Goal: Information Seeking & Learning: Learn about a topic

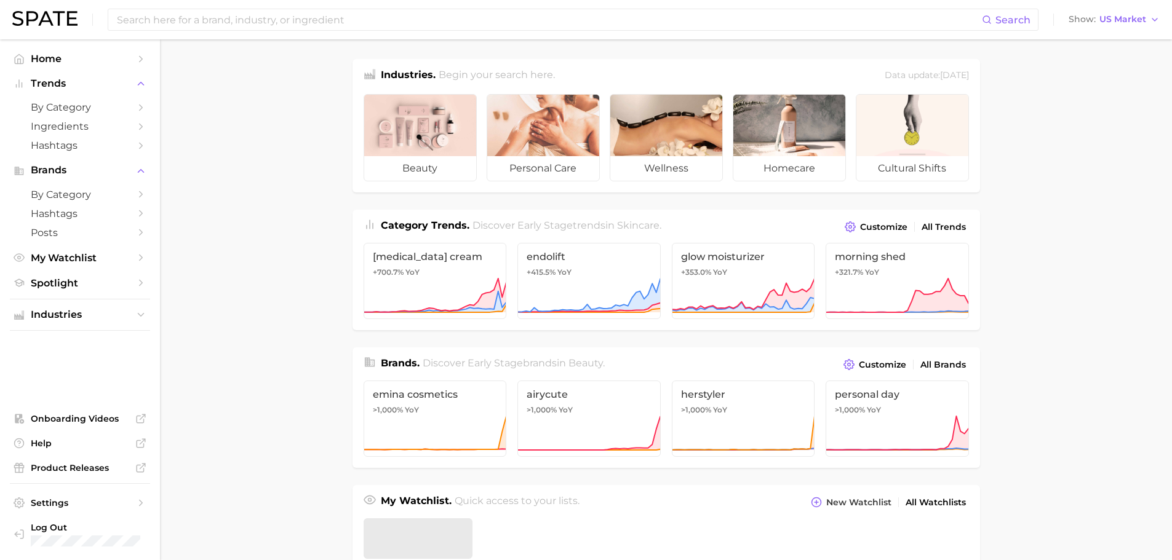
click at [295, 18] on input at bounding box center [549, 19] width 866 height 21
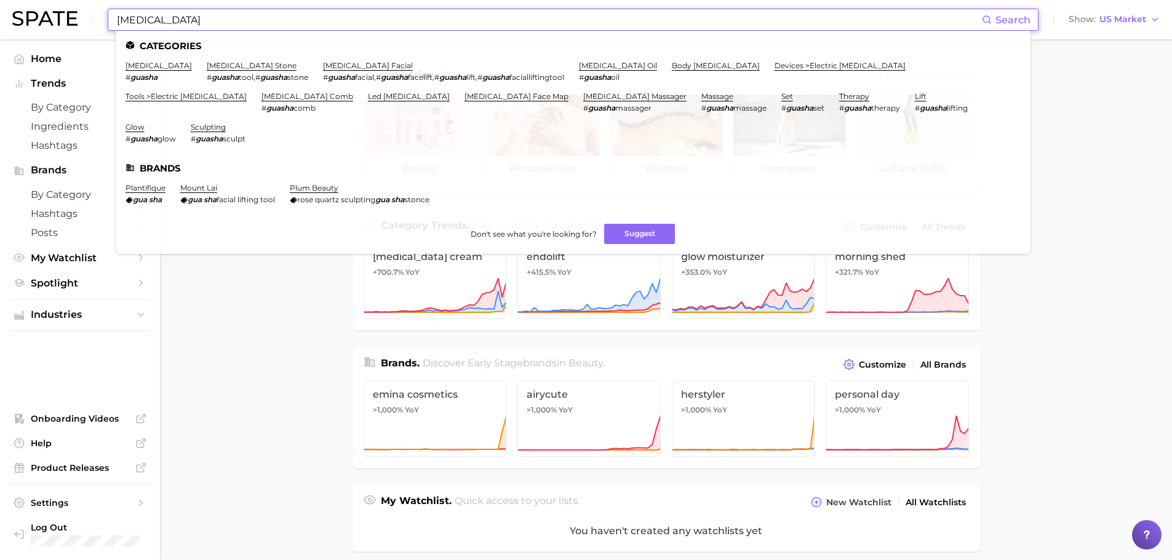
type input "[MEDICAL_DATA]"
click at [135, 68] on link "[MEDICAL_DATA]" at bounding box center [159, 65] width 66 height 9
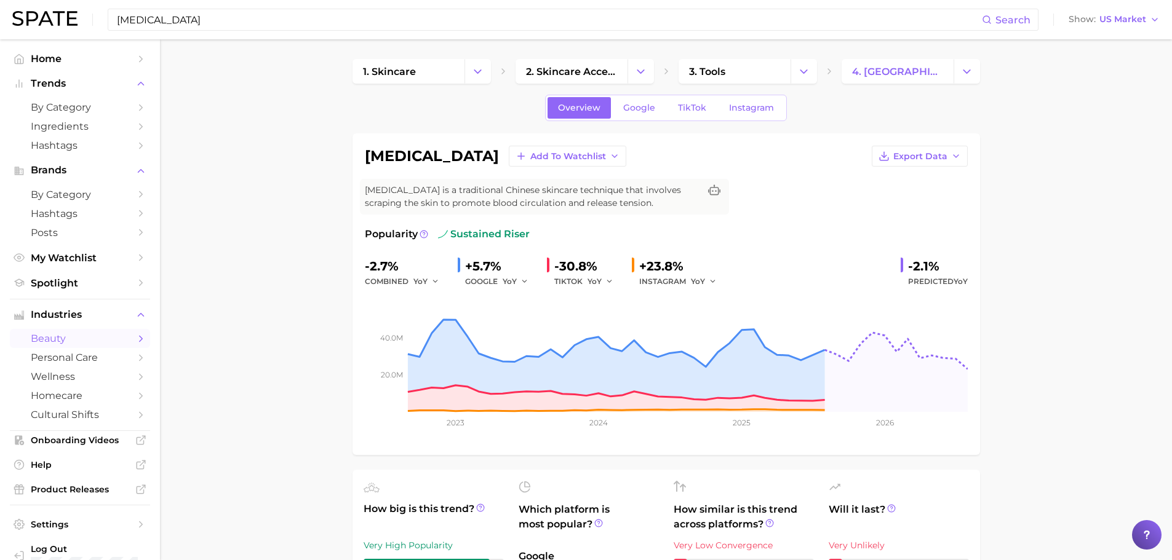
click at [250, 18] on input "[MEDICAL_DATA]" at bounding box center [549, 19] width 866 height 21
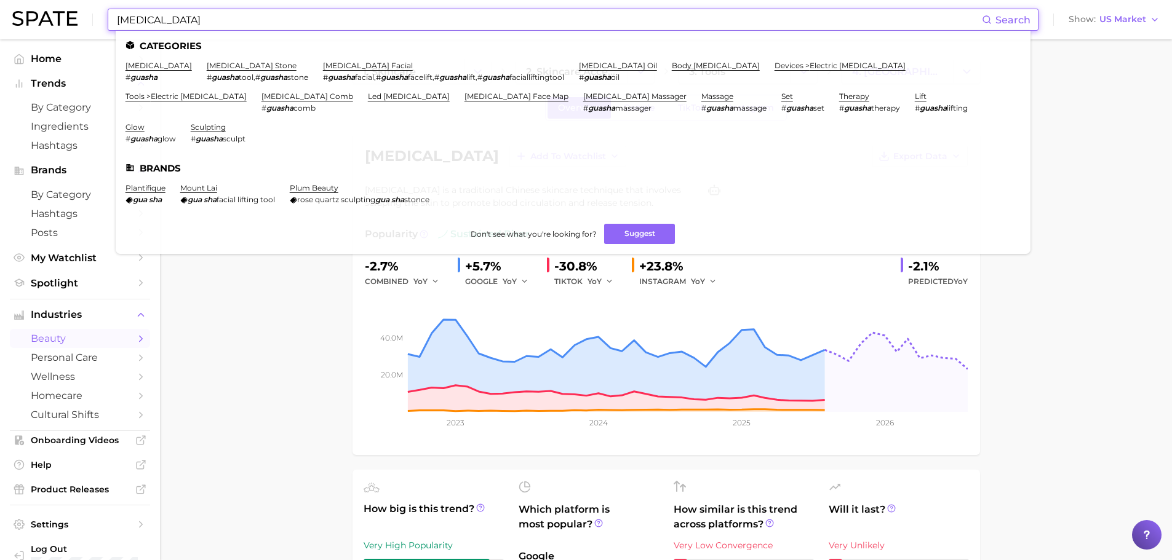
click at [250, 18] on input "[MEDICAL_DATA]" at bounding box center [549, 19] width 866 height 21
drag, startPoint x: 243, startPoint y: 25, endPoint x: 95, endPoint y: 17, distance: 148.5
click at [95, 17] on div "[MEDICAL_DATA] Search Categories [MEDICAL_DATA] # guasha [MEDICAL_DATA] stone #…" at bounding box center [585, 19] width 1147 height 39
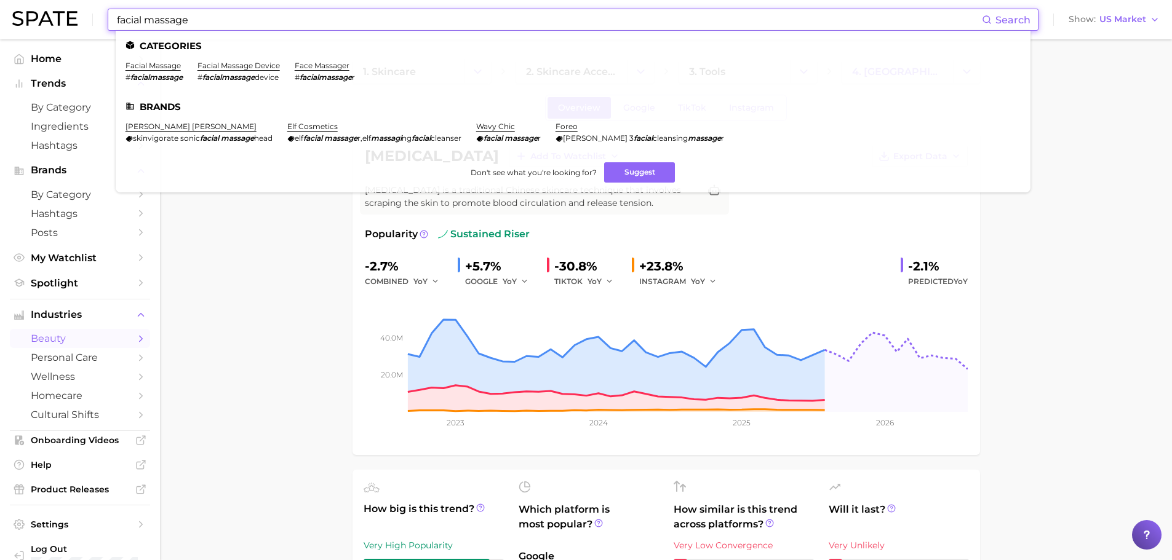
type input "facial massage"
click at [135, 65] on link "facial massage" at bounding box center [153, 65] width 55 height 9
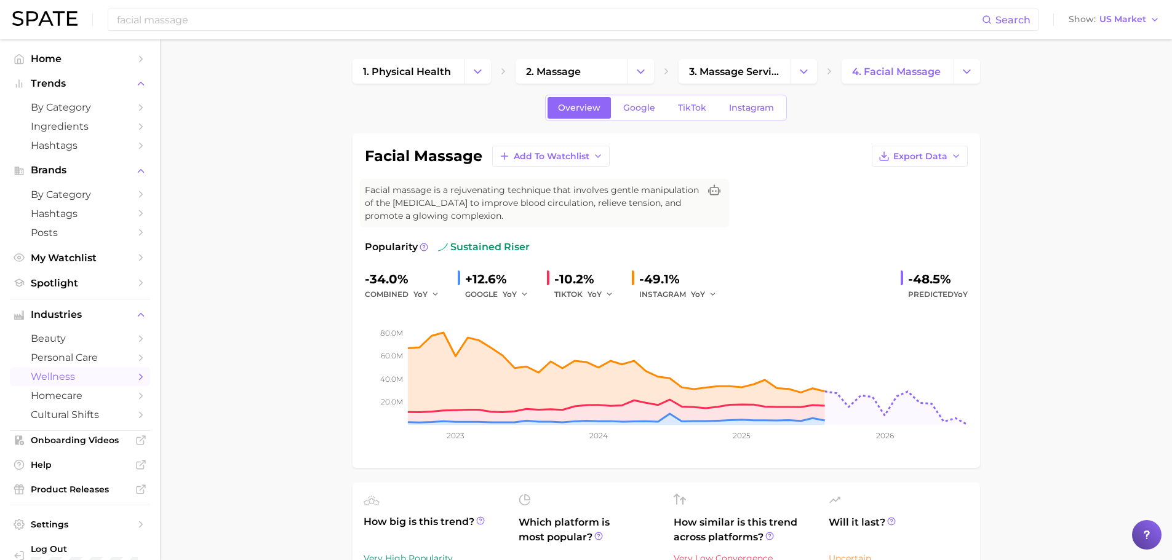
click at [84, 331] on link "beauty" at bounding box center [80, 338] width 140 height 19
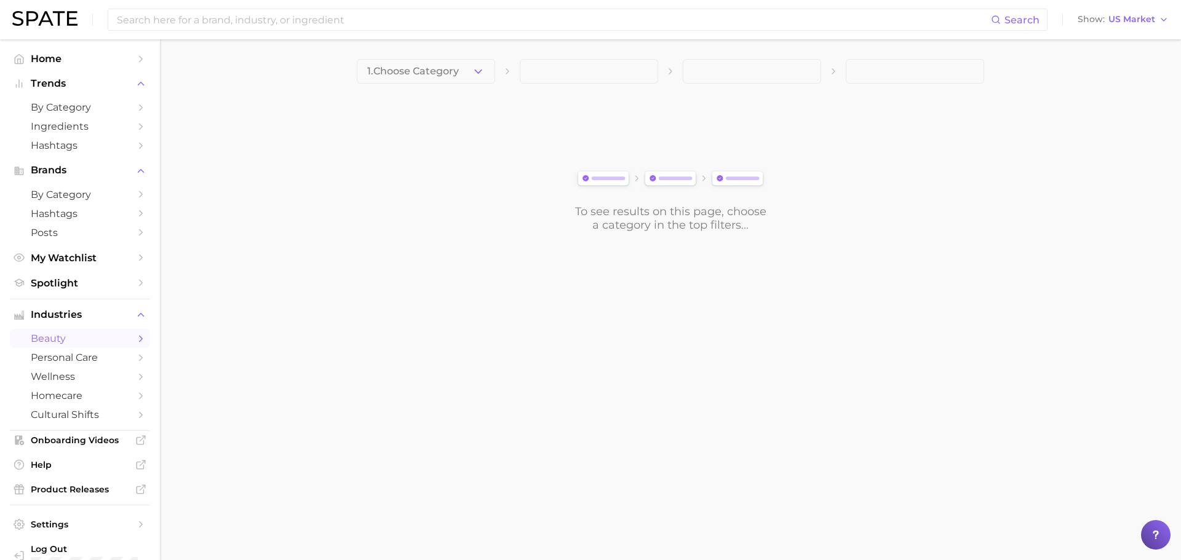
click at [71, 354] on span "personal care" at bounding box center [80, 358] width 98 height 12
click at [482, 70] on icon "button" at bounding box center [478, 71] width 13 height 13
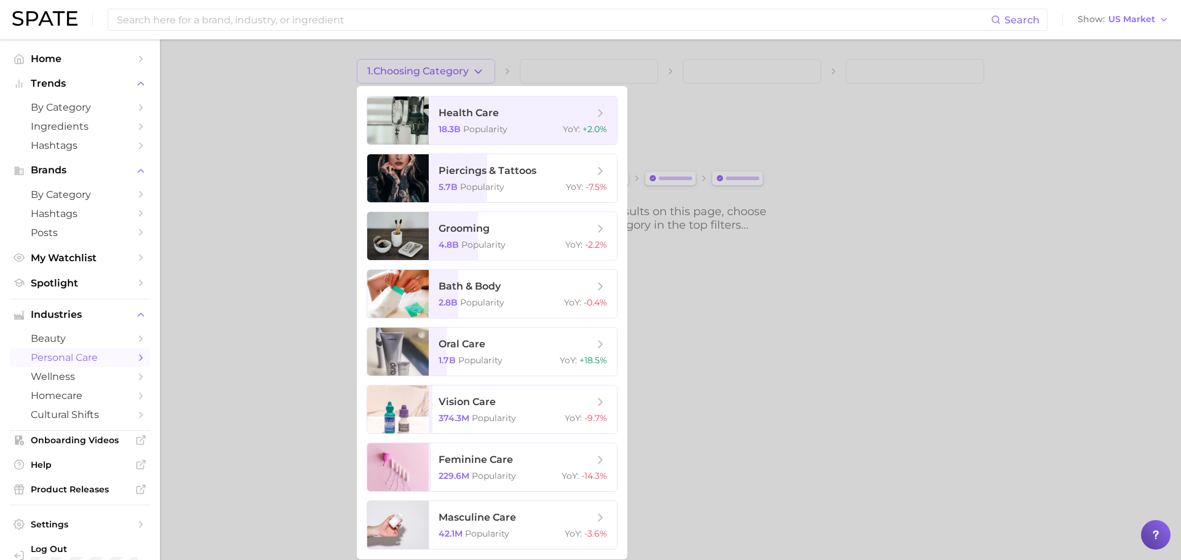
click at [97, 338] on span "beauty" at bounding box center [80, 339] width 98 height 12
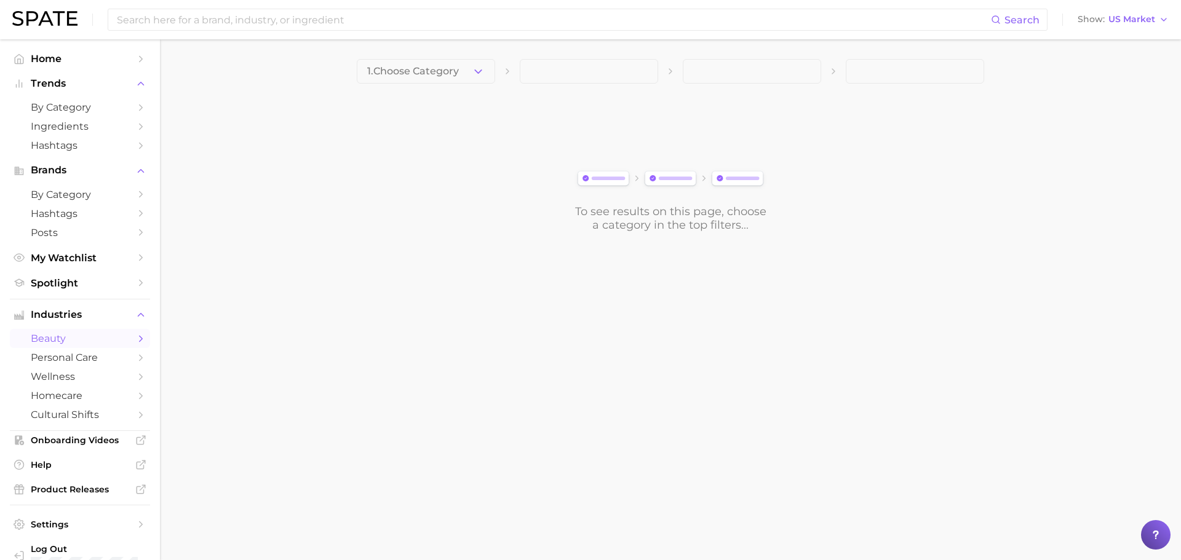
click at [442, 82] on button "1. Choose Category" at bounding box center [426, 71] width 138 height 25
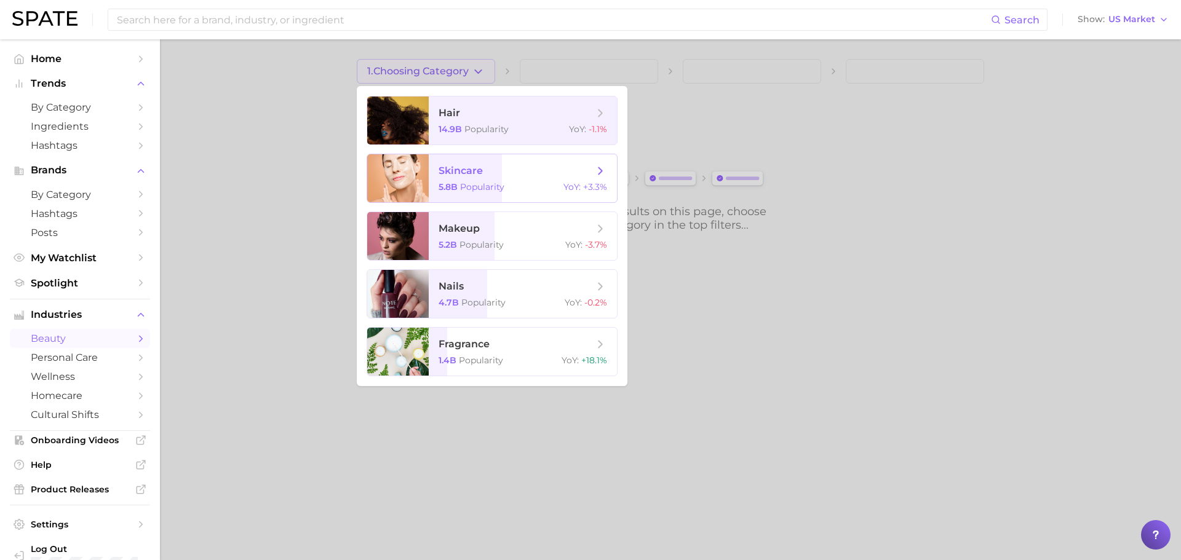
click at [437, 170] on span "skincare 5.8b Popularity YoY : +3.3%" at bounding box center [523, 178] width 188 height 48
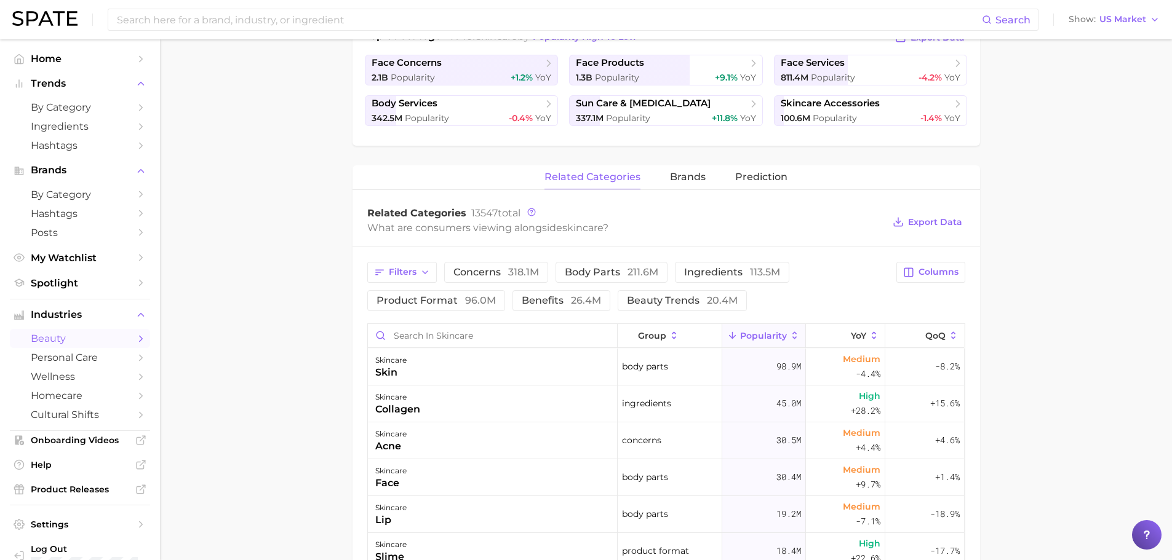
scroll to position [62, 0]
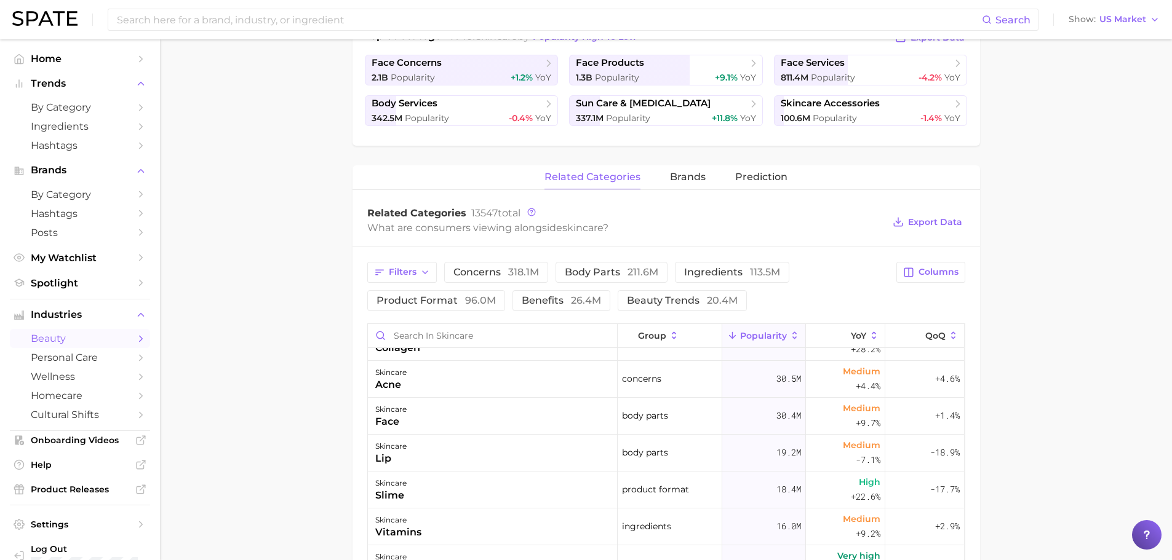
click at [465, 297] on span "96.0m" at bounding box center [480, 301] width 31 height 12
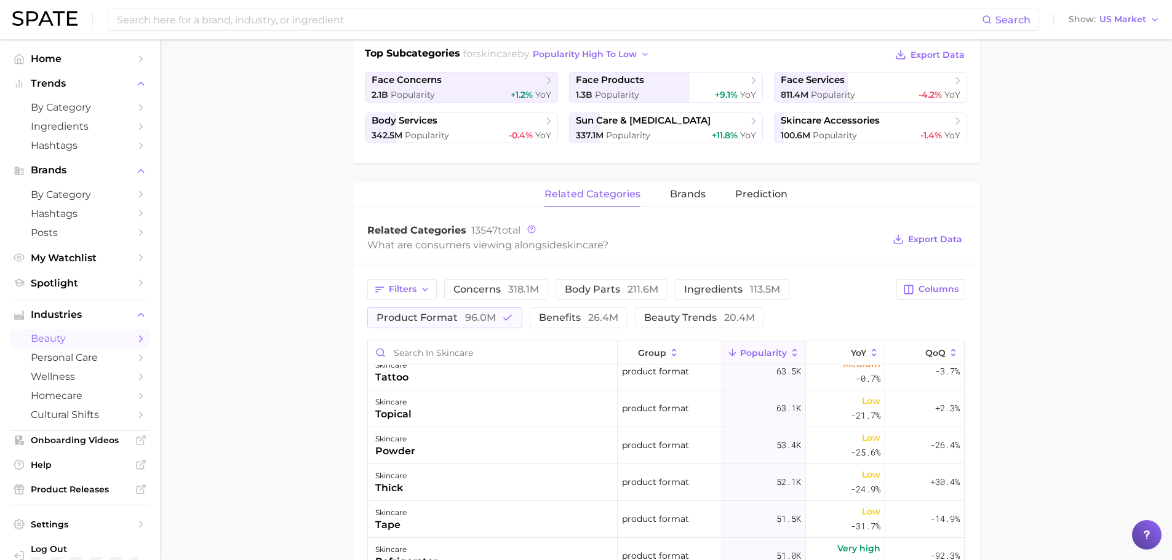
scroll to position [0, 0]
